Goal: Task Accomplishment & Management: Complete application form

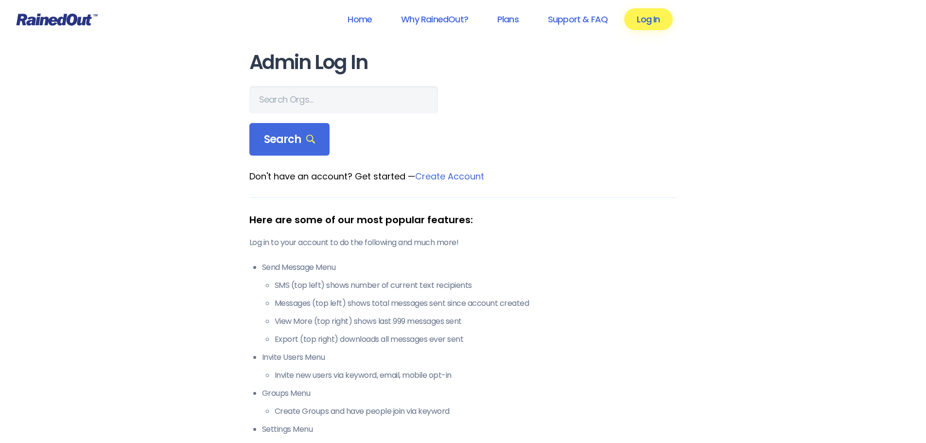
click at [642, 21] on link "Log In" at bounding box center [648, 19] width 48 height 22
click at [644, 23] on link "Log In" at bounding box center [648, 19] width 48 height 22
click at [285, 99] on input "text" at bounding box center [343, 99] width 189 height 27
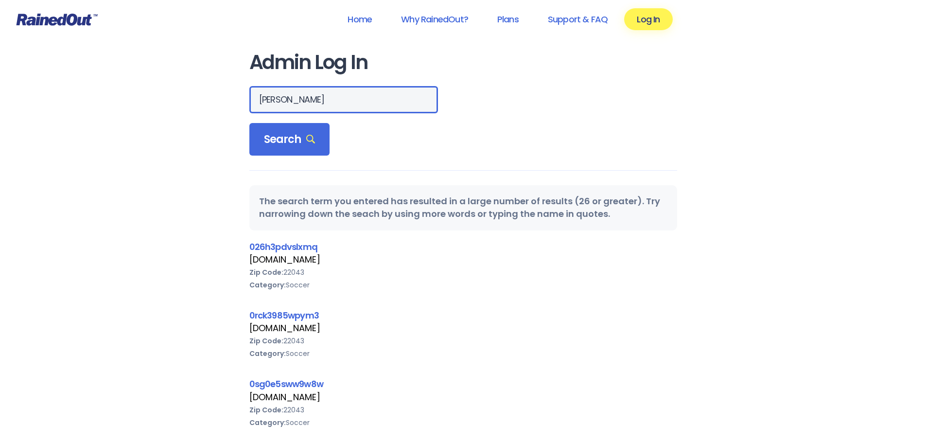
drag, startPoint x: 346, startPoint y: 96, endPoint x: 228, endPoint y: 111, distance: 118.7
type input "weeping water"
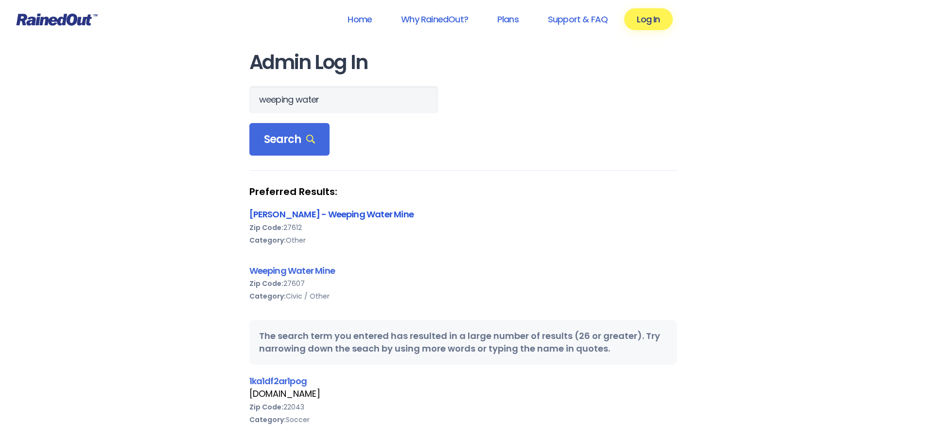
click at [281, 214] on link "[PERSON_NAME] - Weeping Water Mine" at bounding box center [331, 214] width 164 height 12
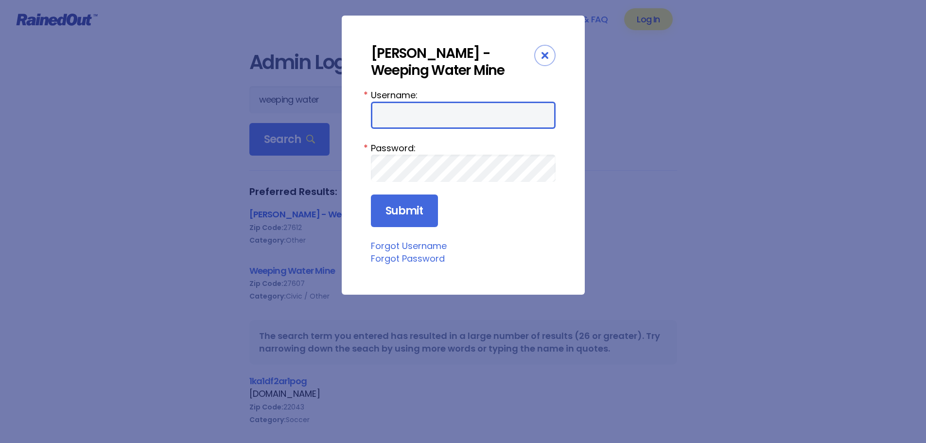
type input "WW"
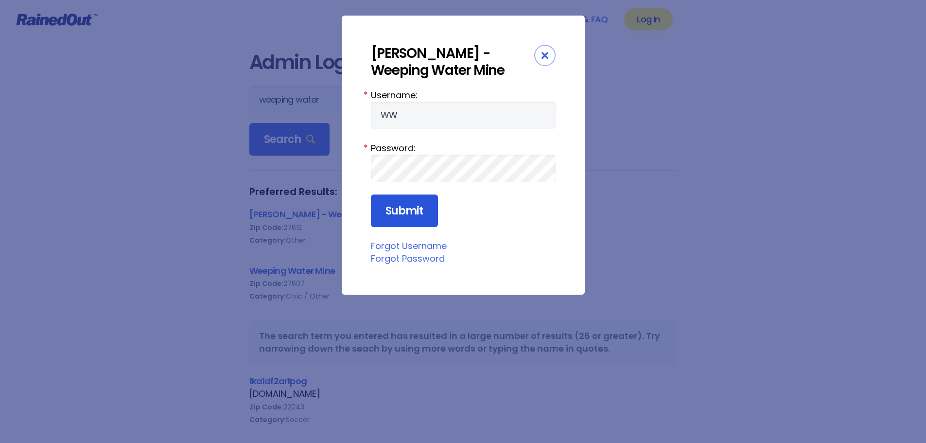
click at [400, 217] on input "Submit" at bounding box center [404, 210] width 67 height 33
